Goal: Navigation & Orientation: Understand site structure

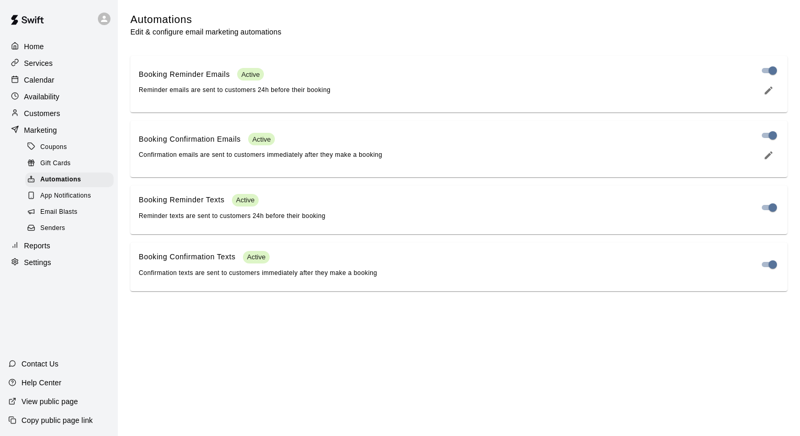
click at [56, 50] on div "Home" at bounding box center [58, 47] width 101 height 16
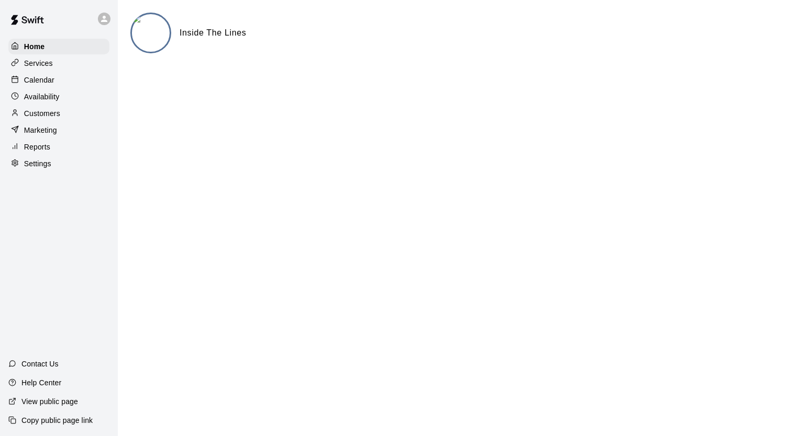
click at [75, 88] on div "Calendar" at bounding box center [58, 80] width 101 height 16
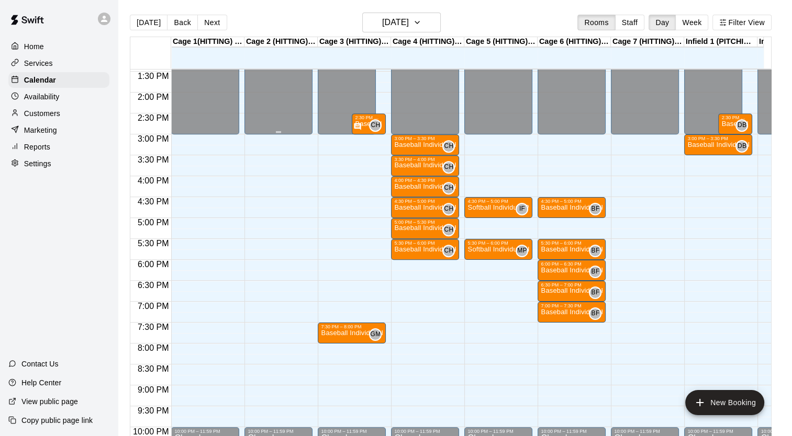
scroll to position [549, 0]
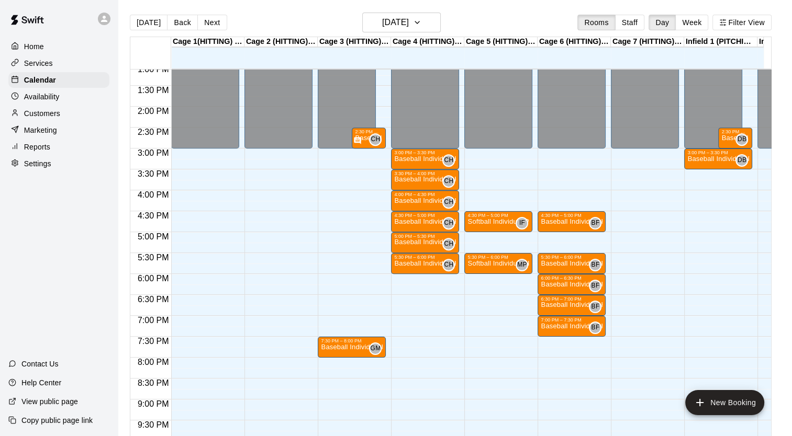
click at [56, 102] on p "Availability" at bounding box center [42, 97] width 36 height 10
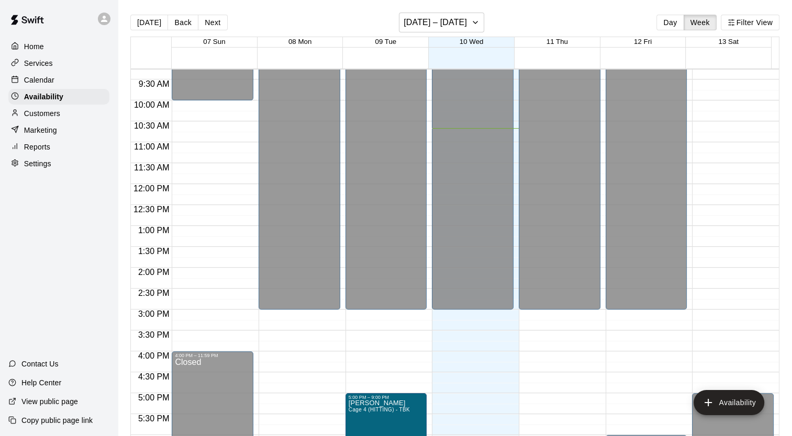
scroll to position [384, 0]
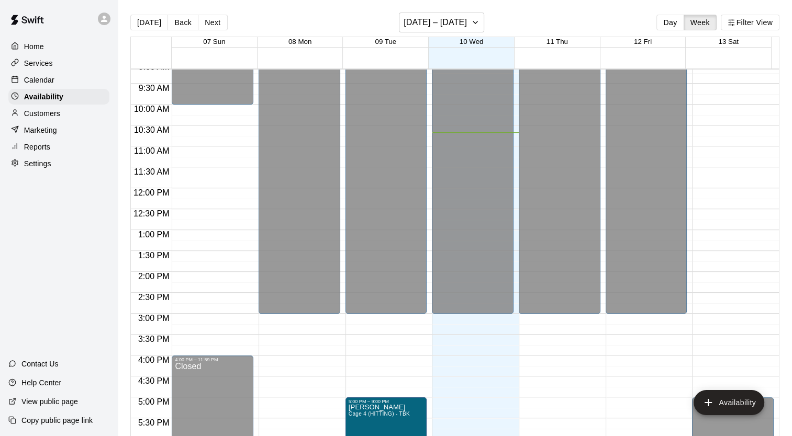
click at [67, 121] on div "Customers" at bounding box center [58, 114] width 101 height 16
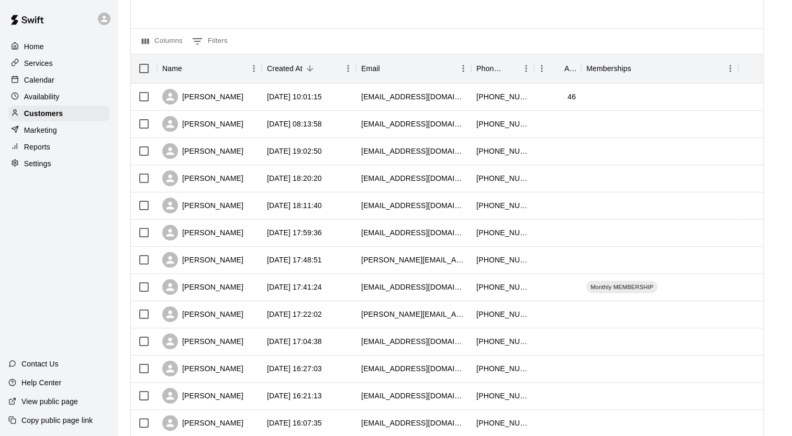
scroll to position [82, 0]
click at [57, 138] on div "Marketing" at bounding box center [58, 130] width 101 height 16
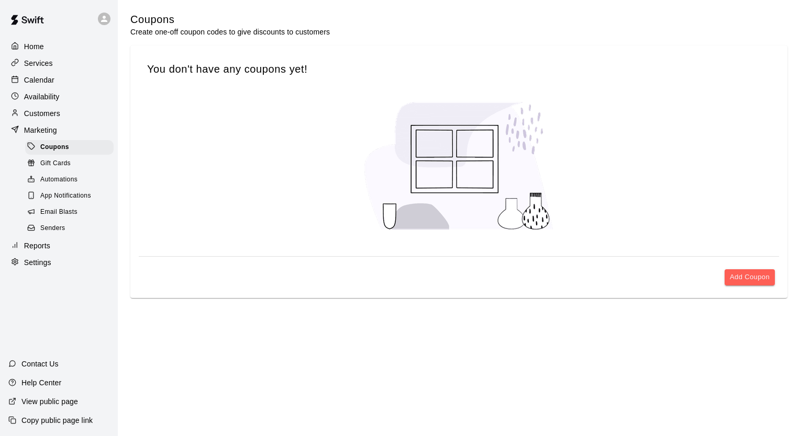
click at [48, 105] on div "Availability" at bounding box center [58, 97] width 101 height 16
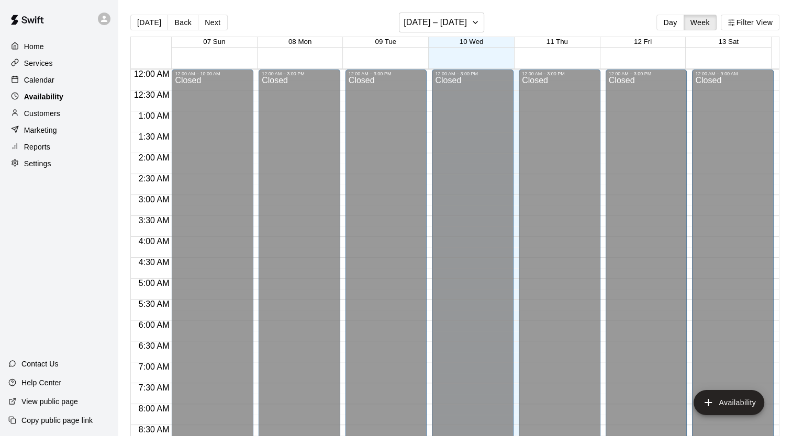
scroll to position [447, 0]
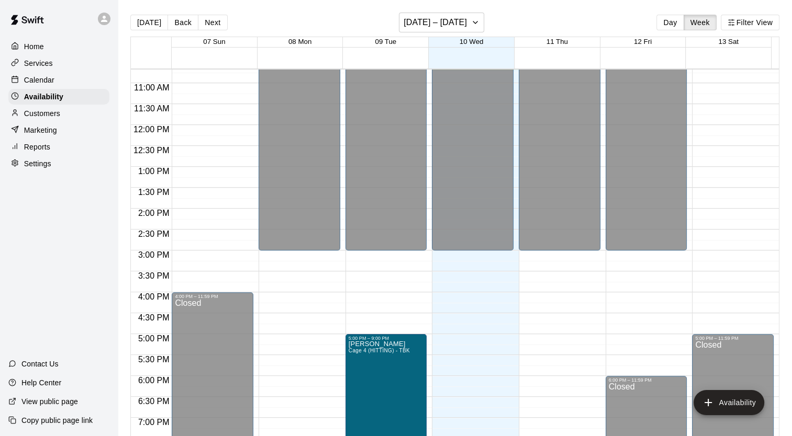
click at [50, 121] on div "Customers" at bounding box center [58, 114] width 101 height 16
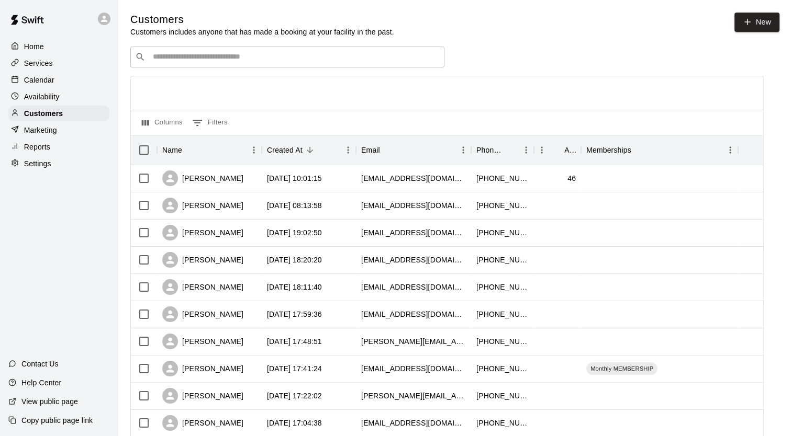
click at [48, 75] on div "Calendar" at bounding box center [58, 80] width 101 height 16
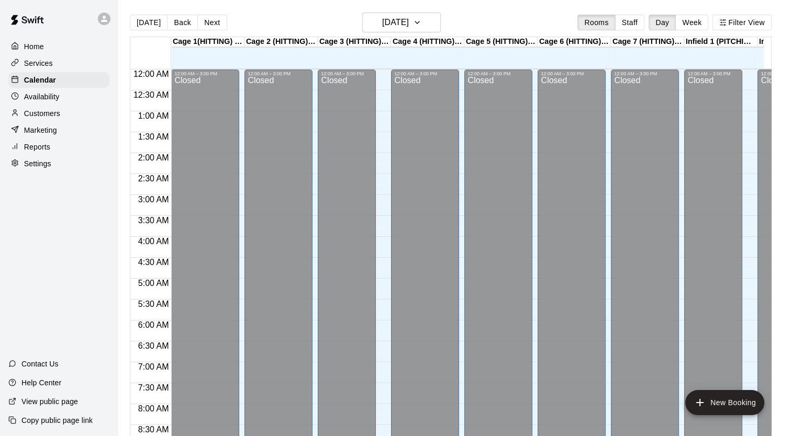
scroll to position [447, 0]
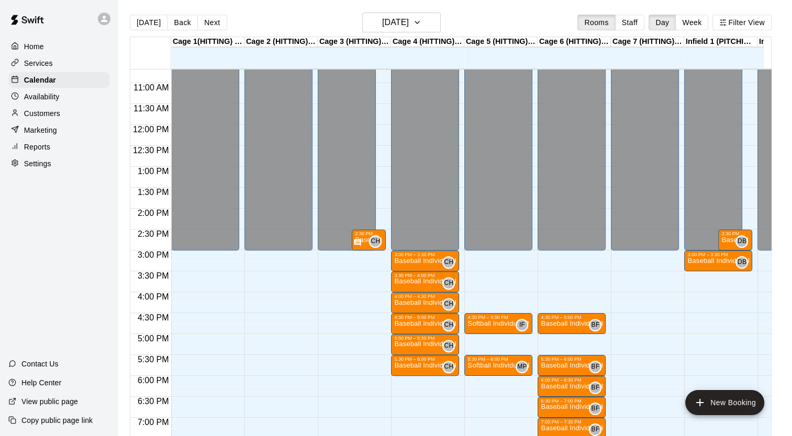
click at [62, 53] on div "Home" at bounding box center [58, 47] width 101 height 16
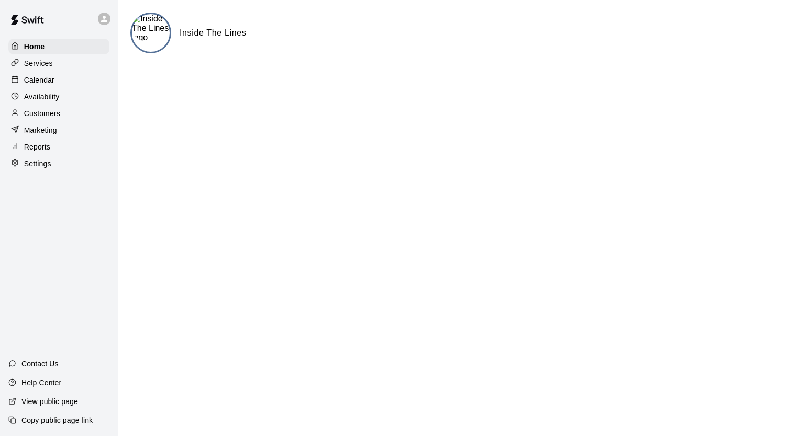
click at [62, 68] on div "Services" at bounding box center [58, 63] width 101 height 16
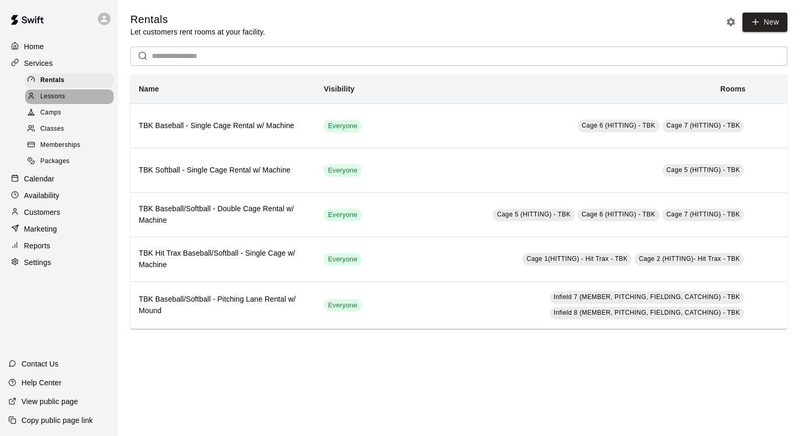
click at [69, 95] on div "Lessons" at bounding box center [69, 96] width 88 height 15
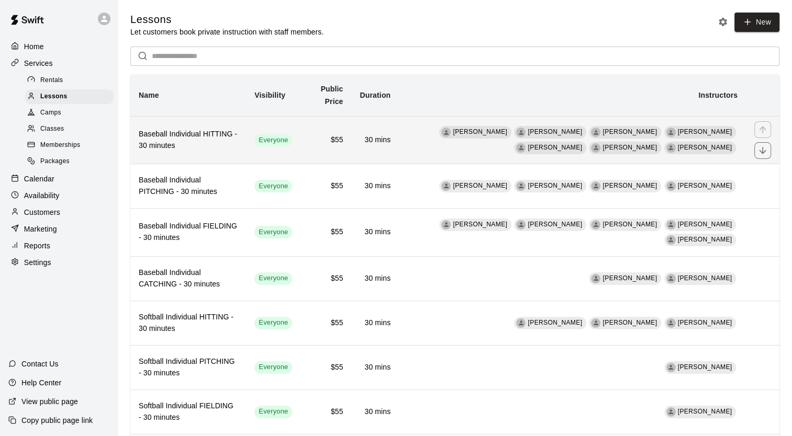
click at [227, 147] on h6 "Baseball Individual HITTING - 30 minutes" at bounding box center [188, 140] width 99 height 23
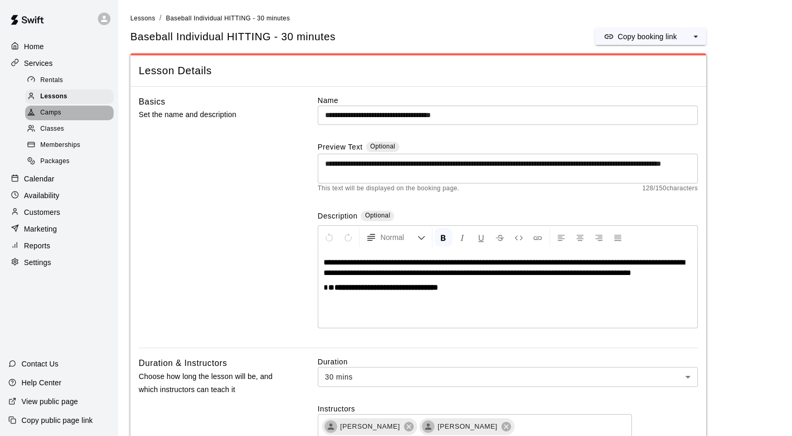
click at [63, 117] on div "Camps" at bounding box center [69, 113] width 88 height 15
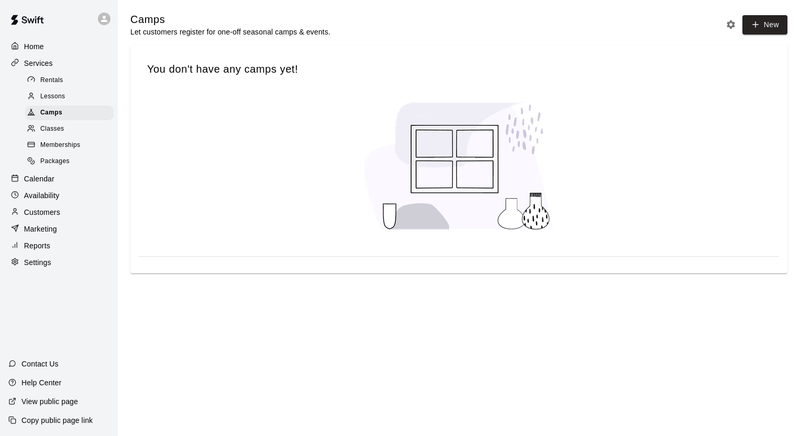
click at [59, 134] on span "Classes" at bounding box center [52, 129] width 24 height 10
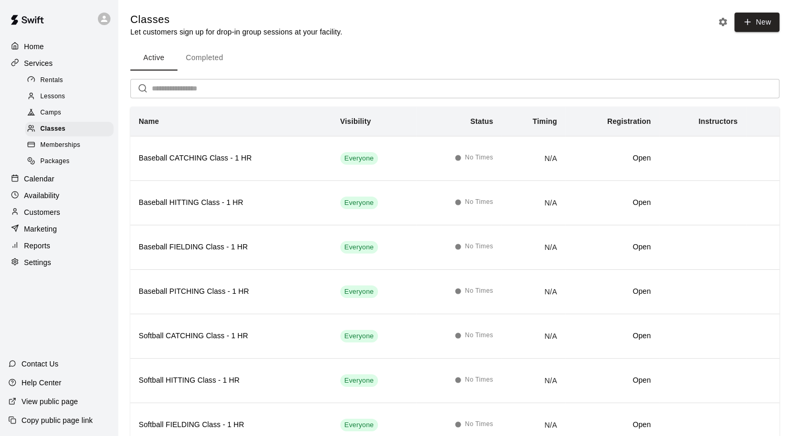
click at [76, 163] on div "Packages" at bounding box center [69, 161] width 88 height 15
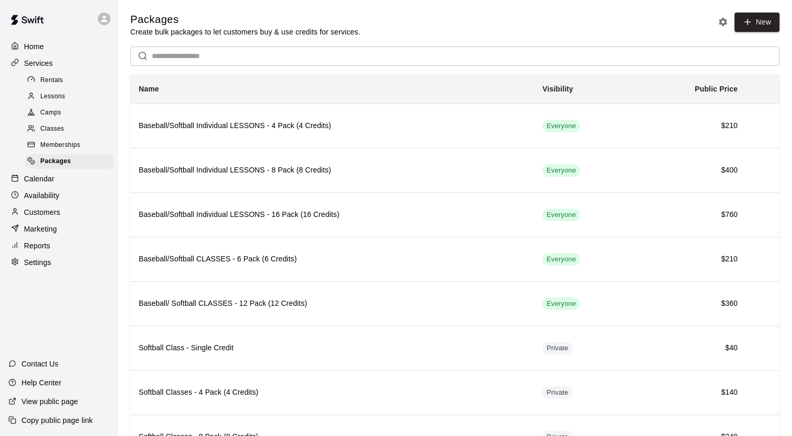
click at [92, 145] on div "Memberships" at bounding box center [69, 145] width 88 height 15
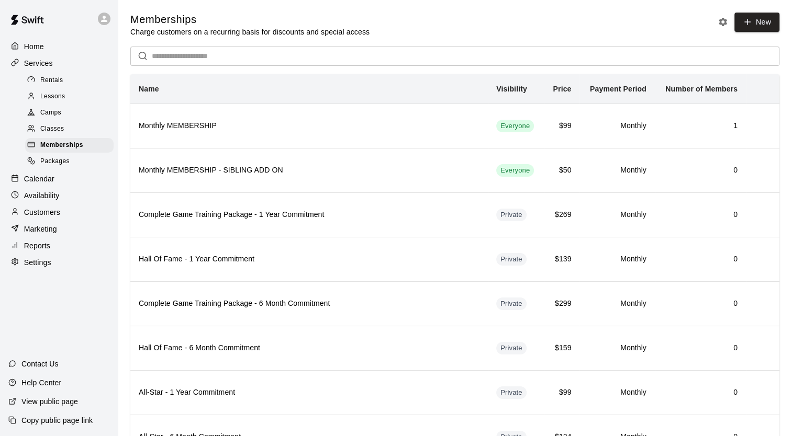
click at [53, 184] on p "Calendar" at bounding box center [39, 179] width 30 height 10
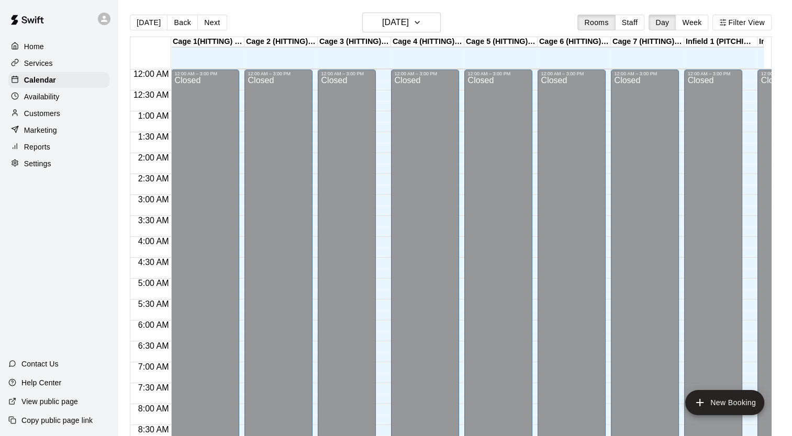
scroll to position [447, 0]
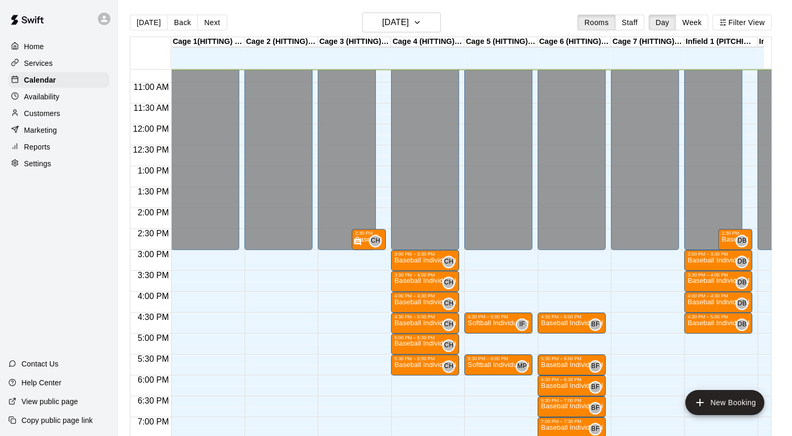
click at [53, 99] on p "Availability" at bounding box center [42, 97] width 36 height 10
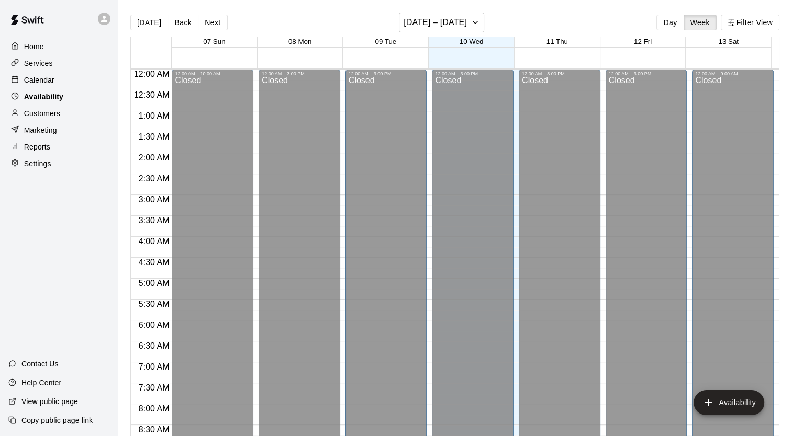
scroll to position [447, 0]
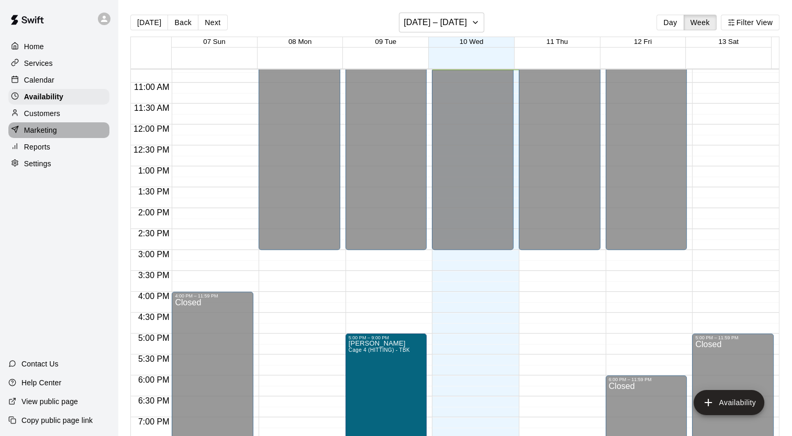
click at [67, 127] on div "Marketing" at bounding box center [58, 130] width 101 height 16
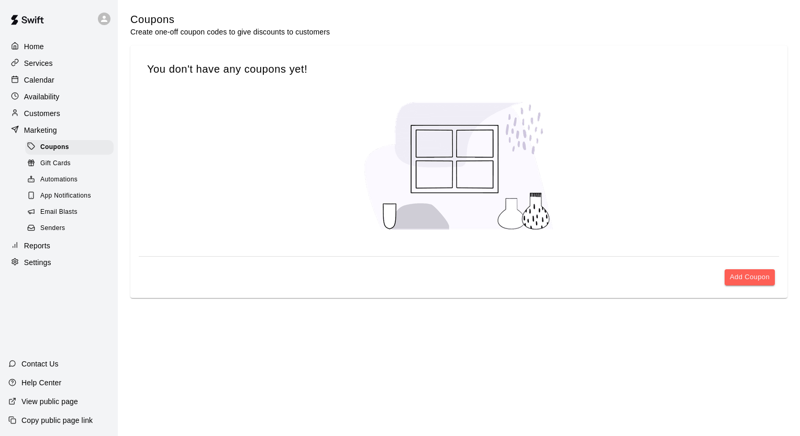
click at [77, 113] on div "Customers" at bounding box center [58, 114] width 101 height 16
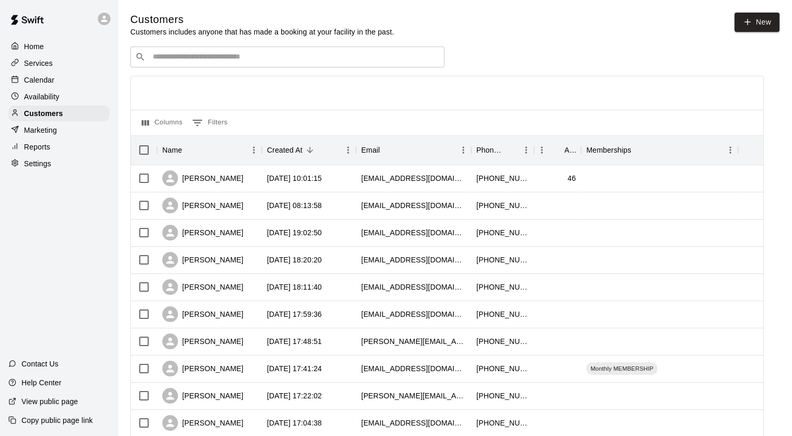
click at [48, 169] on p "Settings" at bounding box center [37, 164] width 27 height 10
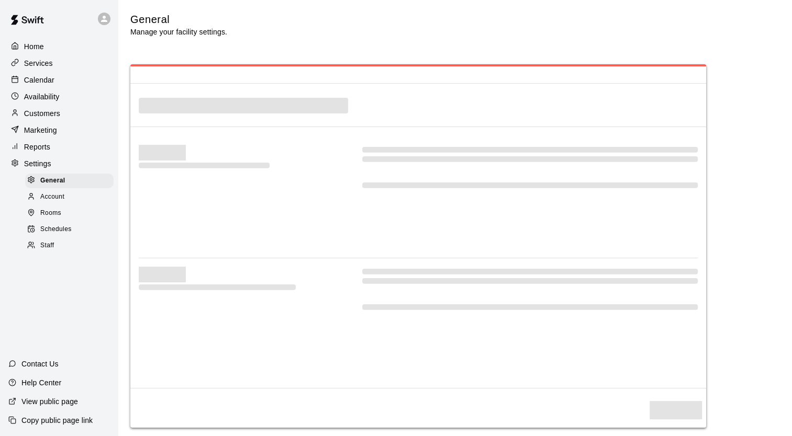
select select "**"
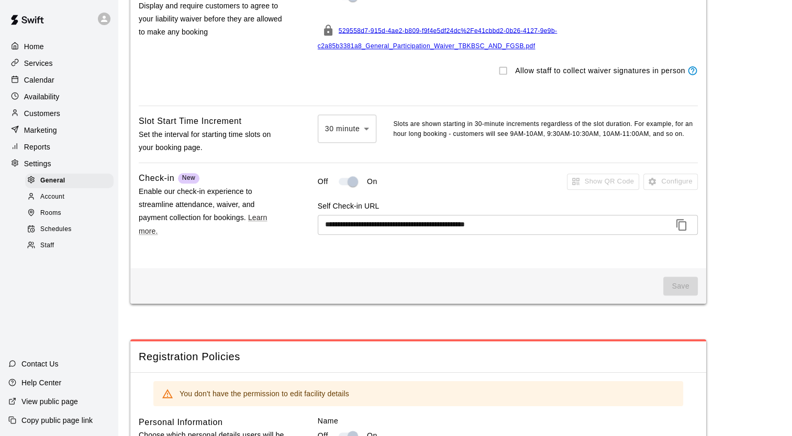
scroll to position [1245, 0]
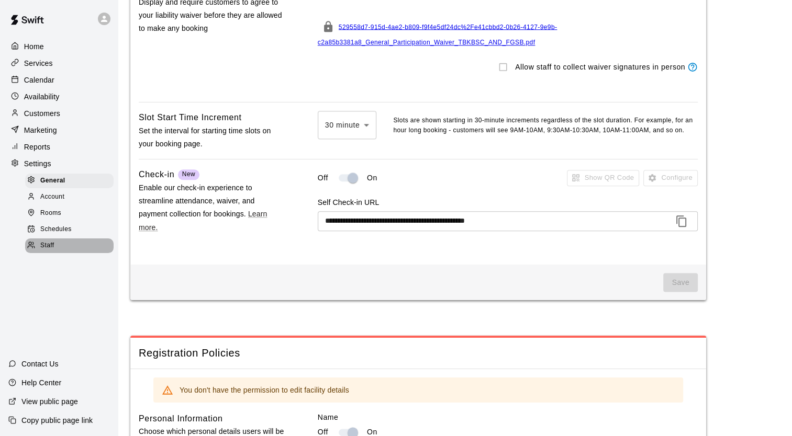
click at [85, 253] on div "Staff" at bounding box center [69, 246] width 88 height 15
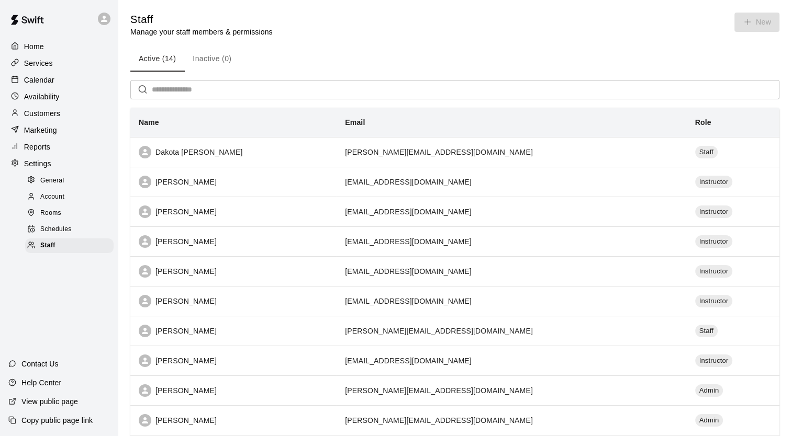
click at [52, 203] on span "Account" at bounding box center [52, 197] width 24 height 10
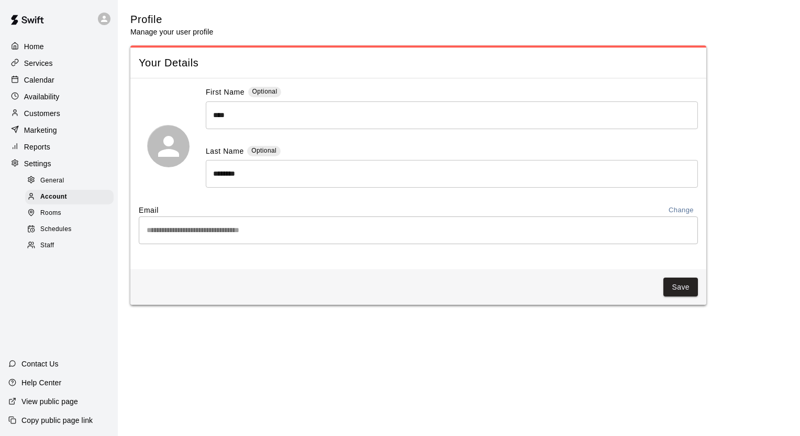
click at [63, 186] on span "General" at bounding box center [52, 181] width 24 height 10
select select "**"
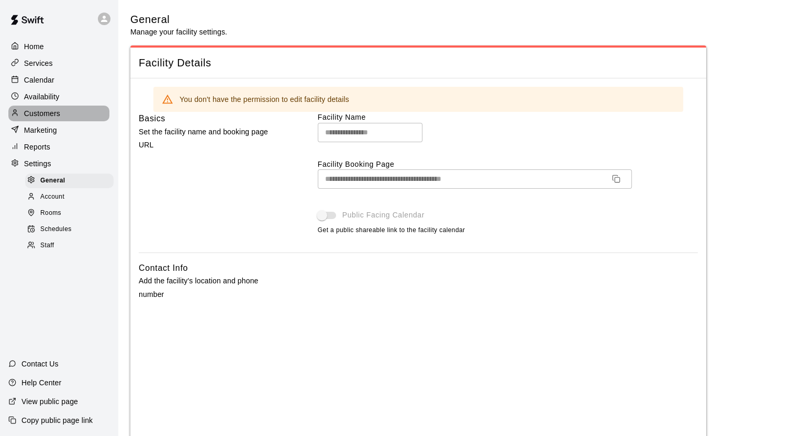
click at [51, 111] on div "Customers" at bounding box center [58, 114] width 101 height 16
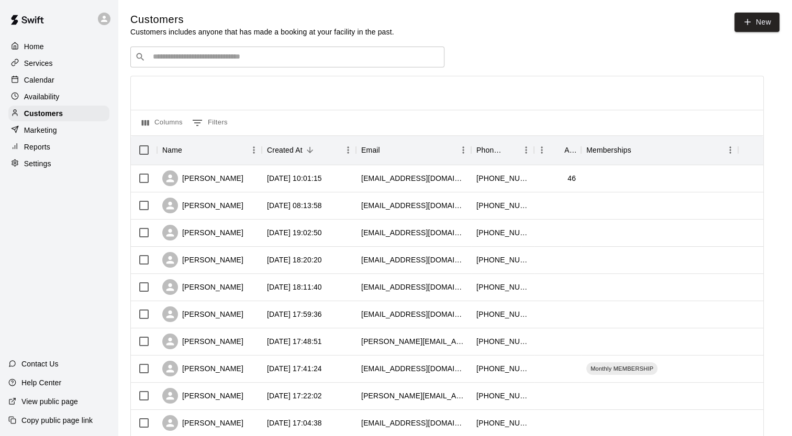
click at [63, 95] on div "Availability" at bounding box center [58, 97] width 101 height 16
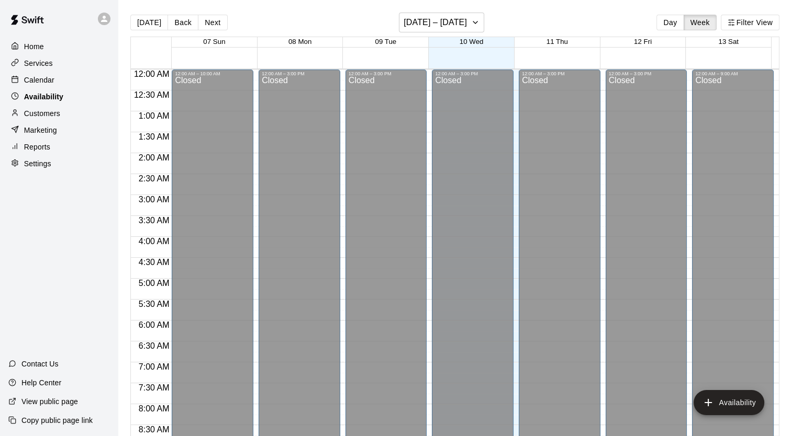
scroll to position [448, 0]
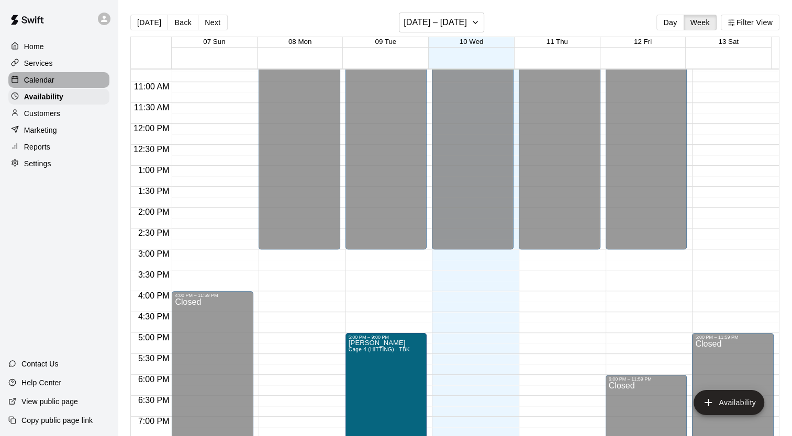
click at [63, 85] on div "Calendar" at bounding box center [58, 80] width 101 height 16
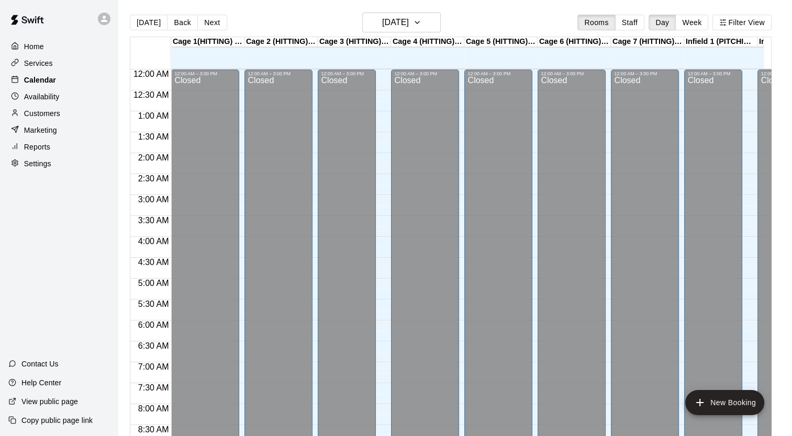
scroll to position [448, 0]
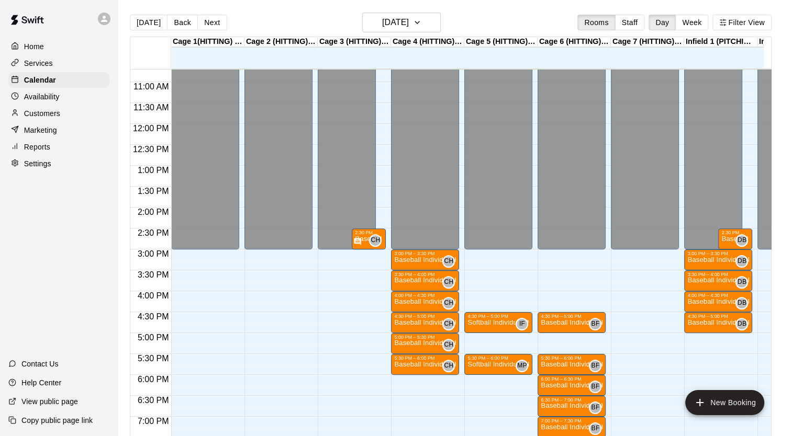
click at [54, 42] on div "Home" at bounding box center [58, 47] width 101 height 16
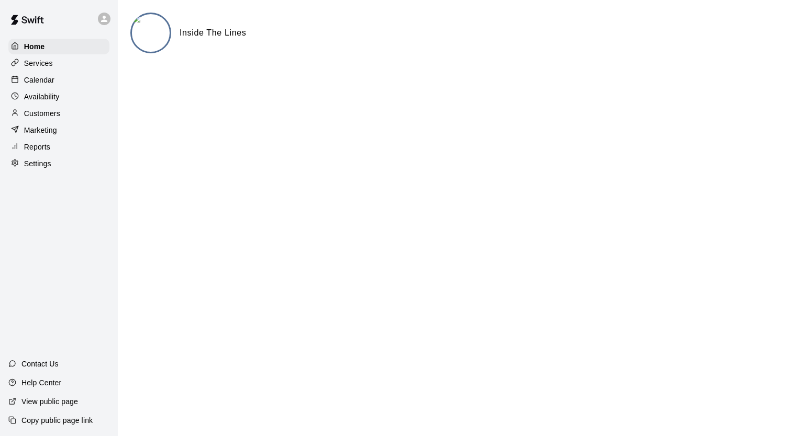
click at [53, 71] on div "Services" at bounding box center [58, 63] width 101 height 16
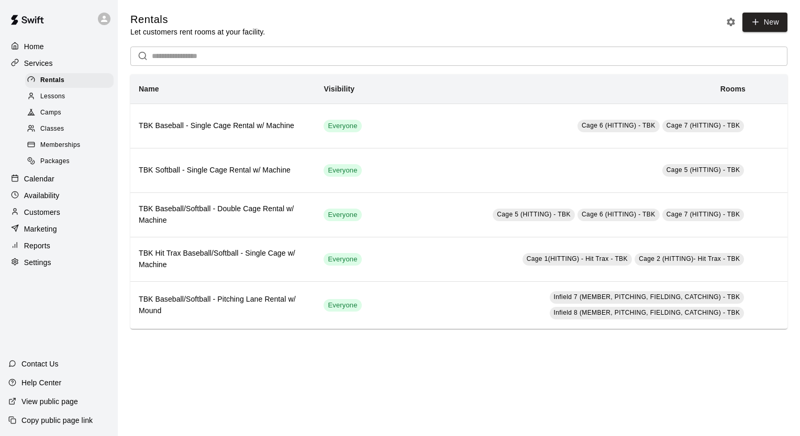
click at [59, 104] on div "Lessons" at bounding box center [69, 96] width 88 height 15
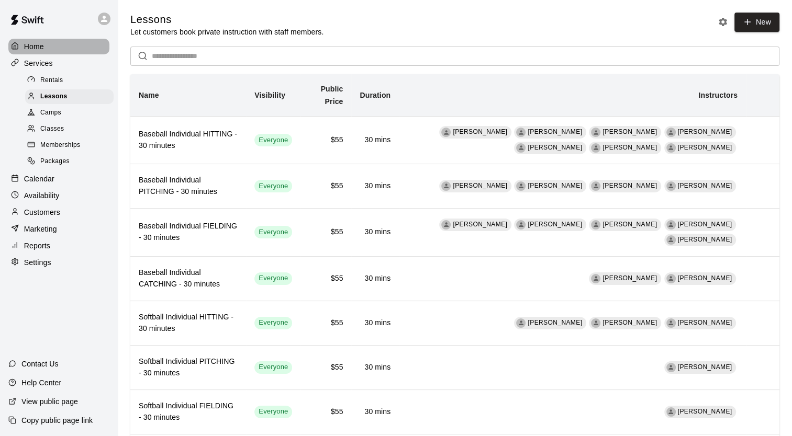
click at [54, 53] on div "Home" at bounding box center [58, 47] width 101 height 16
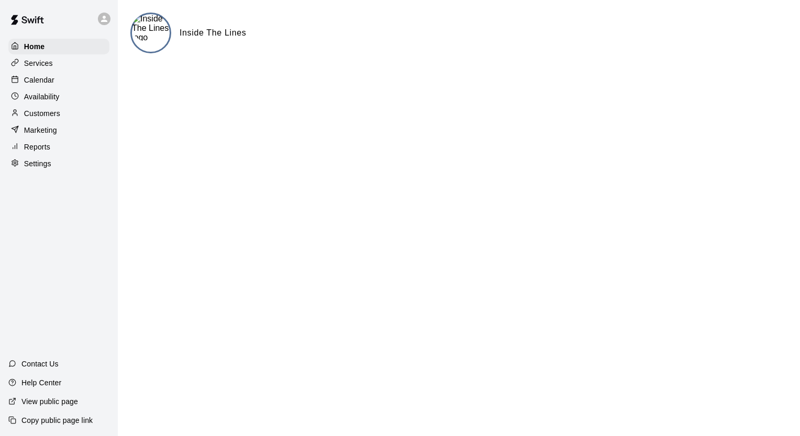
click at [60, 60] on div "Services" at bounding box center [58, 63] width 101 height 16
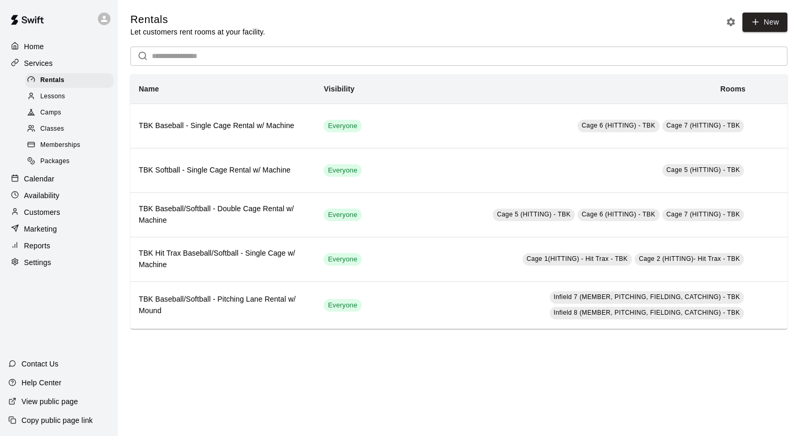
click at [71, 125] on link "Classes" at bounding box center [71, 129] width 93 height 16
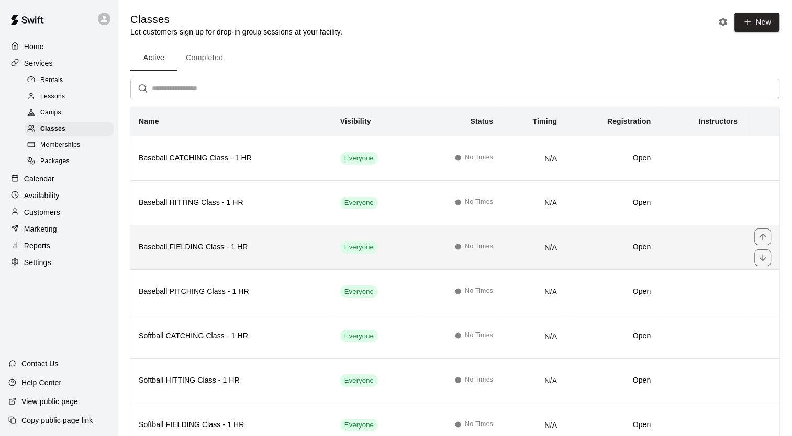
scroll to position [80, 0]
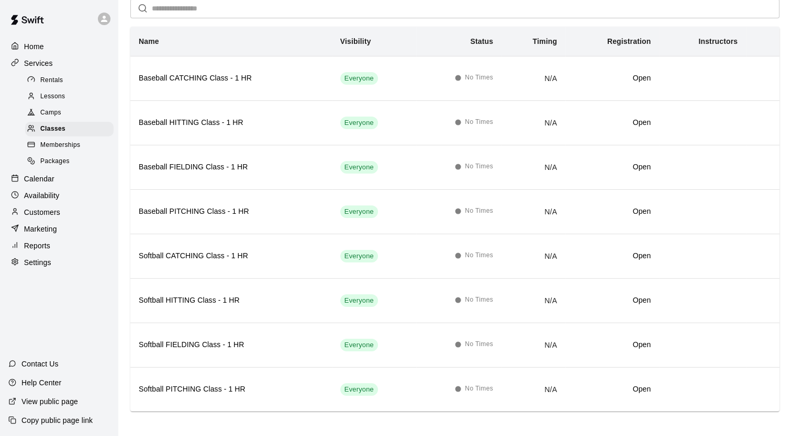
click at [73, 151] on span "Memberships" at bounding box center [60, 145] width 40 height 10
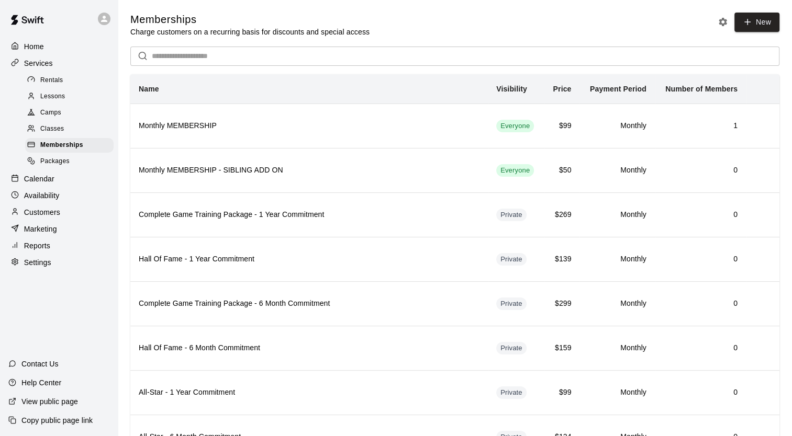
click at [46, 134] on span "Classes" at bounding box center [52, 129] width 24 height 10
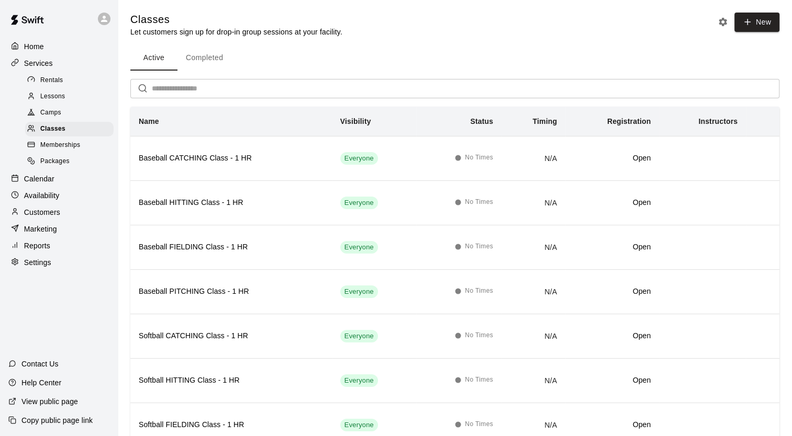
click at [60, 108] on link "Camps" at bounding box center [71, 113] width 93 height 16
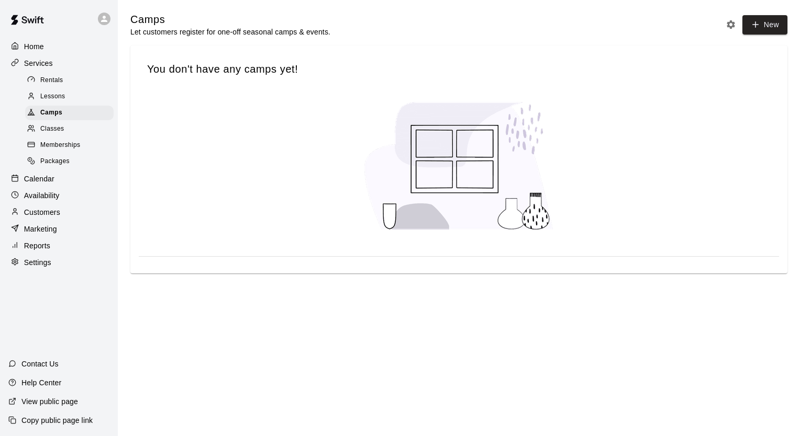
click at [65, 103] on div "Lessons" at bounding box center [69, 96] width 88 height 15
